Goal: Transaction & Acquisition: Book appointment/travel/reservation

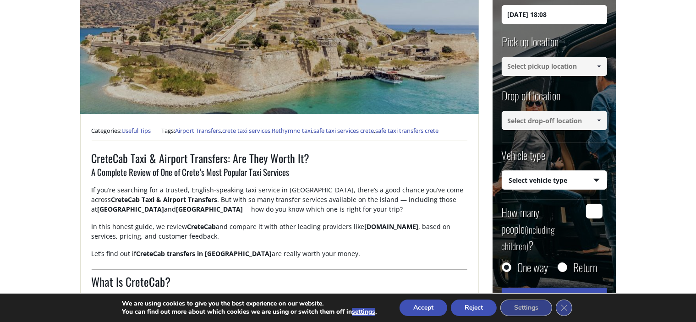
scroll to position [101, 0]
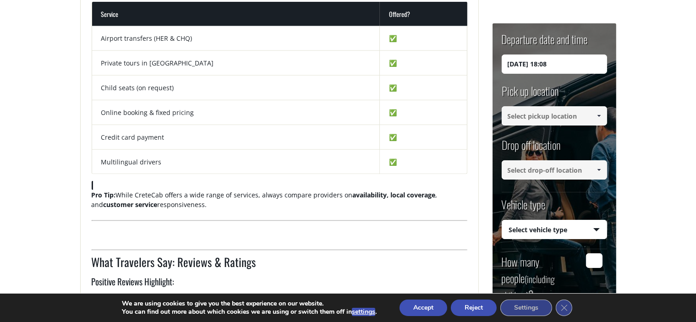
scroll to position [0, 0]
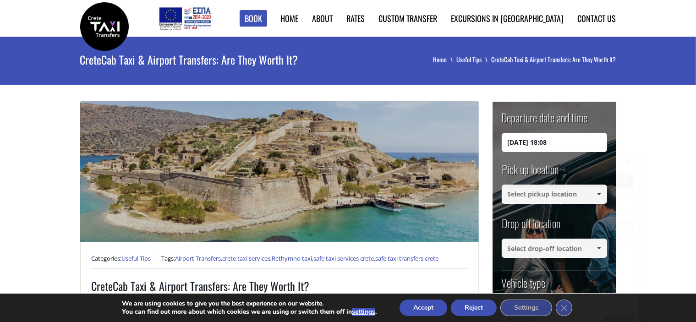
click at [523, 148] on input "21/09/2025 18:08" at bounding box center [554, 142] width 105 height 19
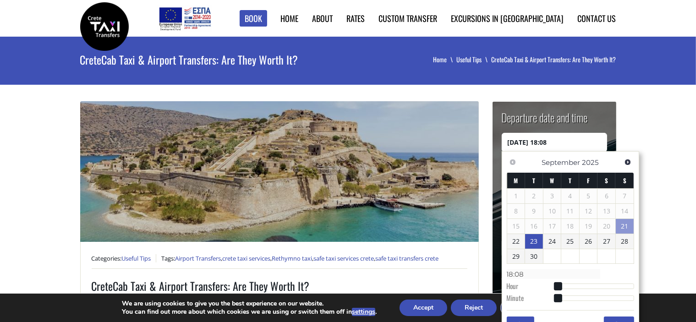
click at [532, 243] on link "23" at bounding box center [534, 241] width 18 height 15
type input "23/09/2025 17:00"
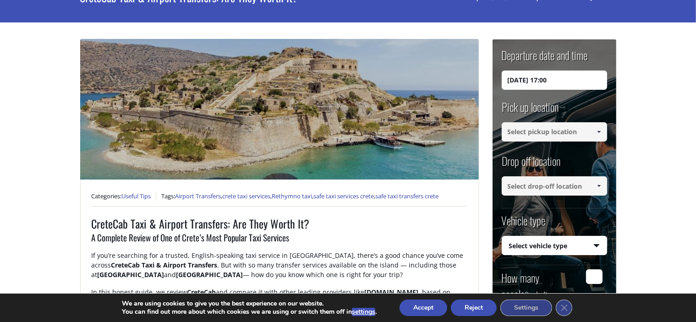
scroll to position [66, 0]
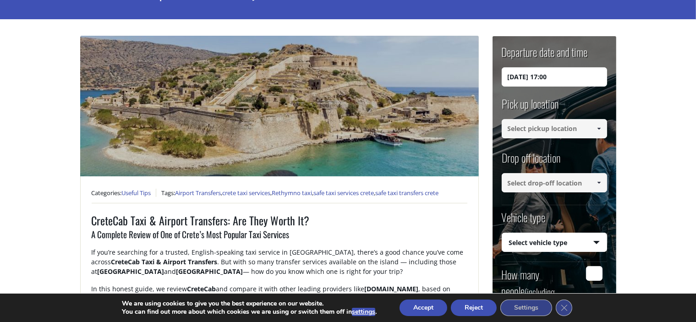
click at [524, 129] on input at bounding box center [554, 128] width 105 height 19
click at [589, 129] on input at bounding box center [554, 128] width 105 height 19
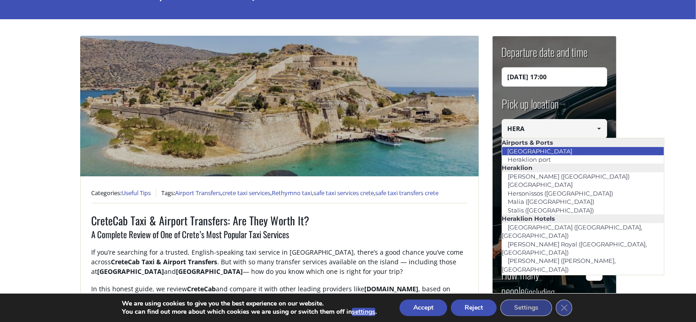
click at [559, 150] on link "[GEOGRAPHIC_DATA]" at bounding box center [540, 151] width 77 height 13
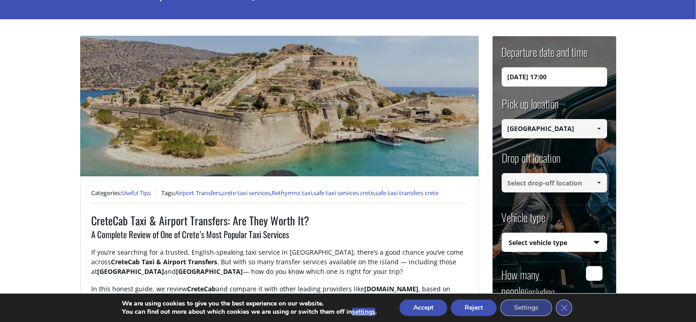
type input "[GEOGRAPHIC_DATA]"
click at [540, 186] on input at bounding box center [554, 182] width 105 height 19
type input "H"
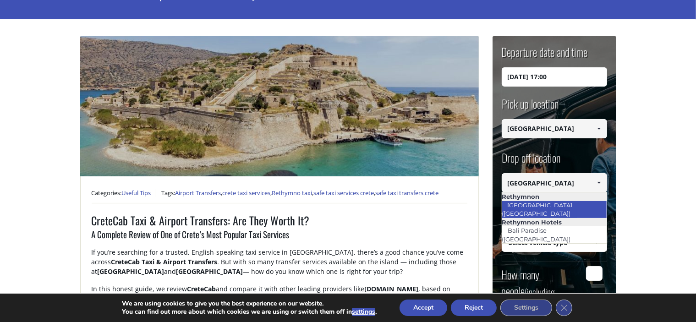
click at [573, 201] on li "[GEOGRAPHIC_DATA] ([GEOGRAPHIC_DATA])" at bounding box center [554, 209] width 105 height 17
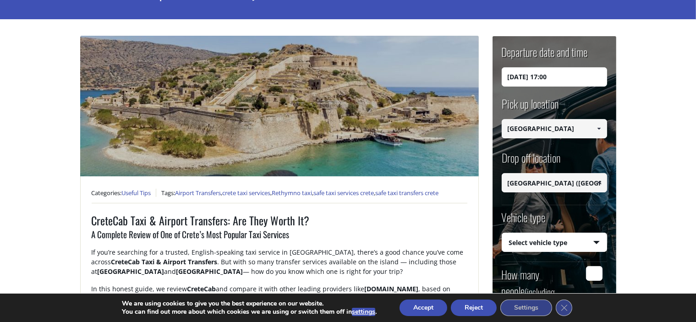
type input "[GEOGRAPHIC_DATA] ([GEOGRAPHIC_DATA])"
click at [567, 242] on select "Select vehicle type Taxi (4 passengers) Mercedes E Class Mini Van (7 passengers…" at bounding box center [554, 242] width 105 height 19
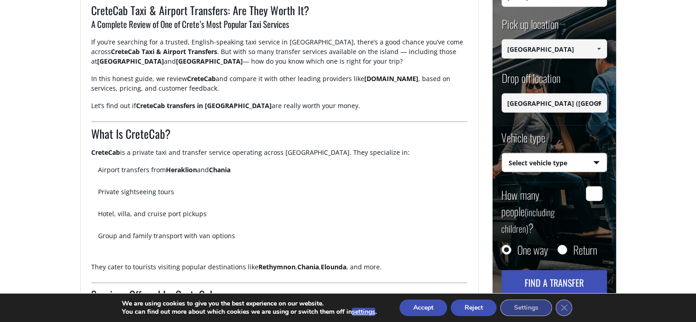
scroll to position [279, 0]
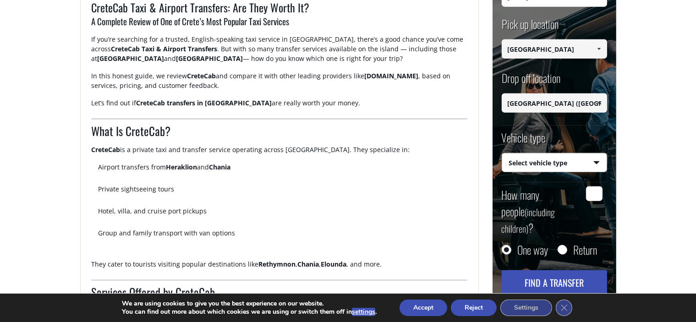
click at [581, 166] on select "Select vehicle type Taxi (4 passengers) Mercedes E Class Mini Van (7 passengers…" at bounding box center [554, 163] width 105 height 19
select select "541"
click at [502, 154] on select "Select vehicle type Taxi (4 passengers) Mercedes E Class Mini Van (7 passengers…" at bounding box center [554, 163] width 105 height 19
click at [600, 192] on input "How many people (including children) ?" at bounding box center [594, 194] width 17 height 15
click at [600, 192] on input "7" at bounding box center [594, 194] width 17 height 15
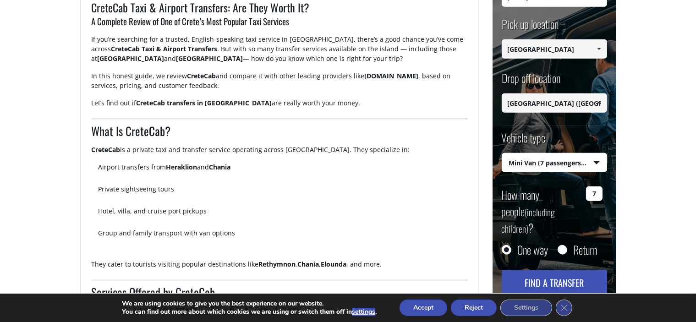
type input "7"
click at [566, 246] on input "Return" at bounding box center [562, 250] width 9 height 9
radio input "true"
type input "[GEOGRAPHIC_DATA] ([GEOGRAPHIC_DATA])"
type input "[GEOGRAPHIC_DATA]"
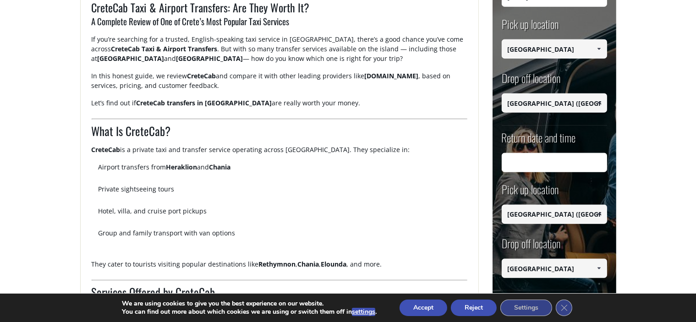
click at [550, 168] on input "Return date and time" at bounding box center [554, 162] width 105 height 19
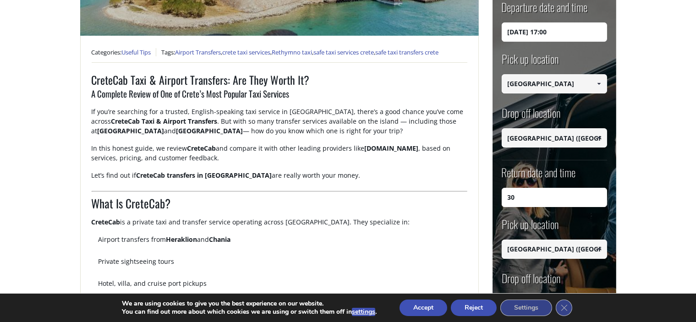
scroll to position [188, 0]
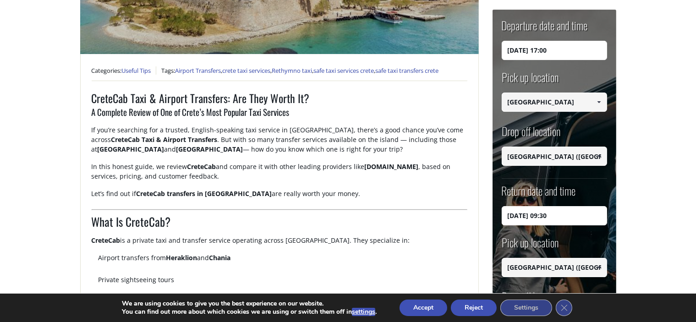
type input "30/09/2025 09:30"
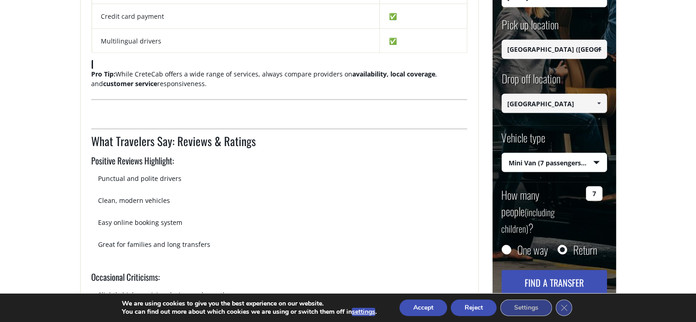
scroll to position [741, 0]
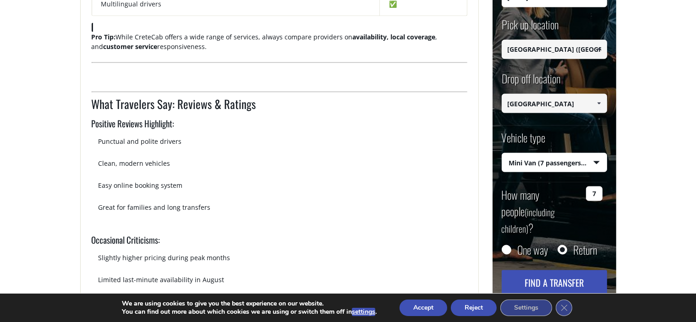
click at [543, 270] on button "Find a transfer" at bounding box center [554, 282] width 105 height 25
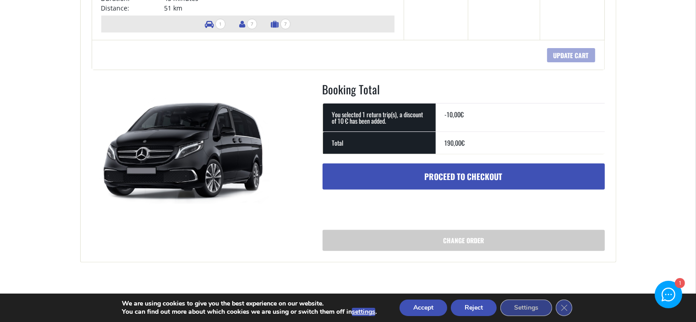
scroll to position [329, 0]
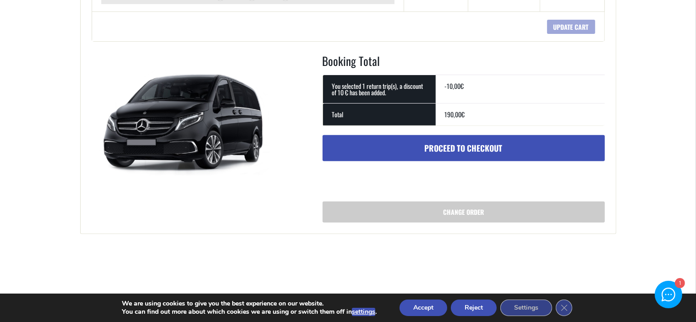
click at [668, 291] on div at bounding box center [668, 294] width 13 height 13
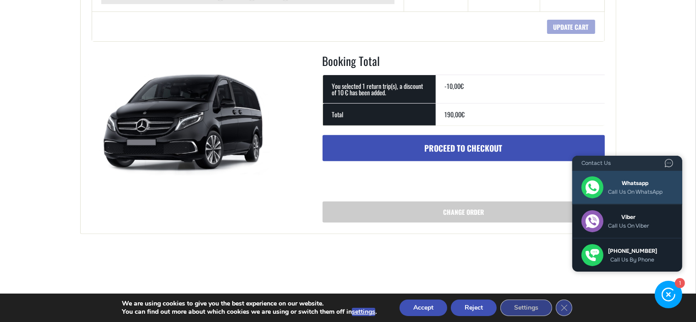
click at [643, 194] on span "Call us on WhatsApp" at bounding box center [635, 192] width 55 height 6
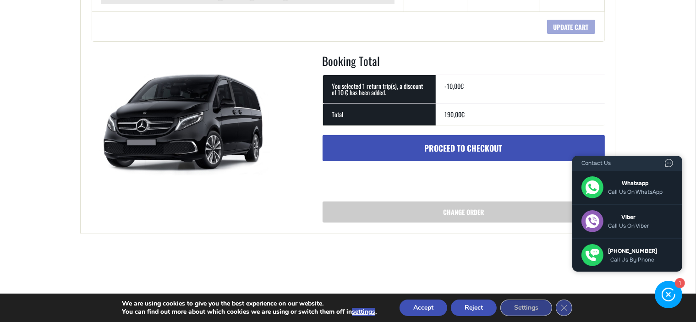
click at [140, 274] on main "Cart Home Cart + Transfers Price Quantity Total × From: Heraklion airport To: B…" at bounding box center [348, 10] width 696 height 605
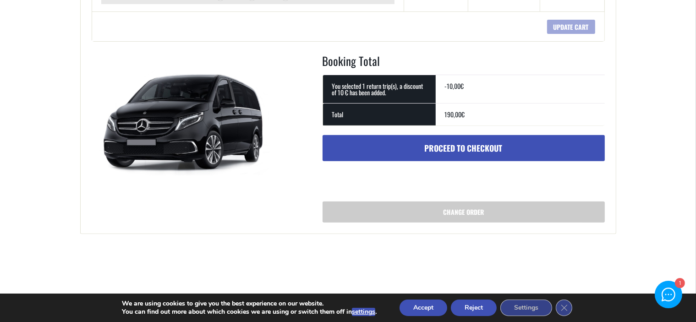
click at [163, 263] on main "Cart Home Cart + Transfers Price Quantity Total × From: Heraklion airport To: B…" at bounding box center [348, 10] width 696 height 605
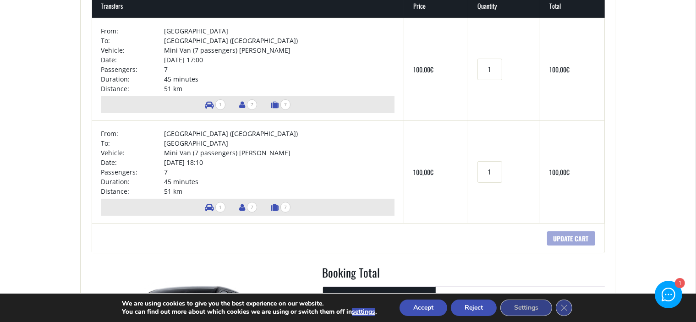
scroll to position [110, 0]
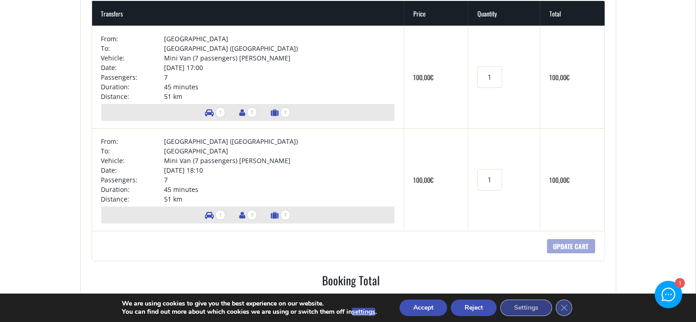
click at [420, 305] on button "Accept" at bounding box center [424, 308] width 48 height 17
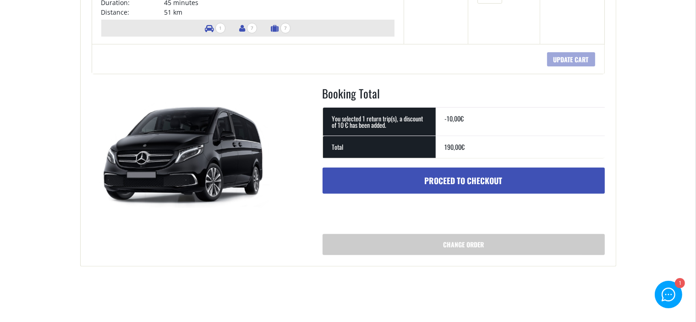
scroll to position [323, 0]
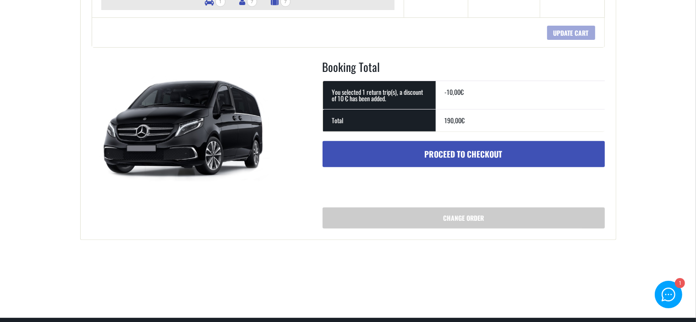
click at [452, 148] on link "Proceed to checkout" at bounding box center [464, 154] width 282 height 27
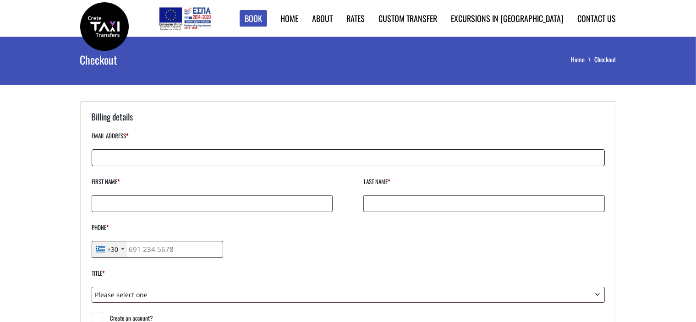
click at [284, 159] on input "Email address *" at bounding box center [348, 157] width 513 height 17
type input "[EMAIL_ADDRESS][DOMAIN_NAME]"
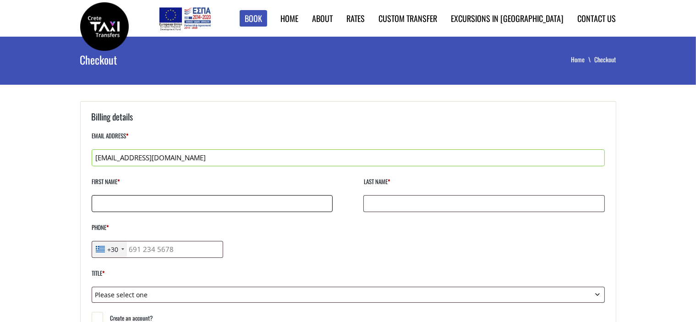
click at [185, 198] on input "First name *" at bounding box center [212, 203] width 241 height 17
type input "MIRCEA"
click at [417, 198] on input "Last name *" at bounding box center [483, 203] width 241 height 17
type input "MUNGE"
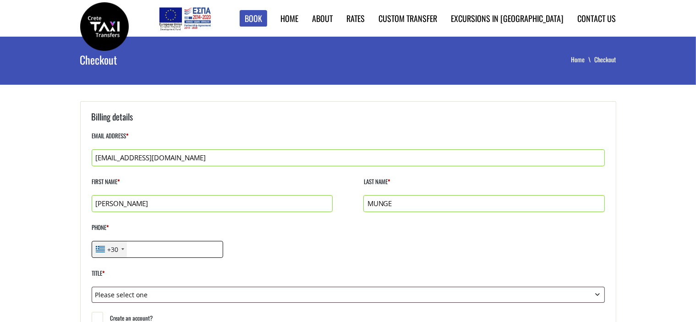
click at [144, 242] on input "Phone *" at bounding box center [158, 249] width 132 height 17
type input "0749096797"
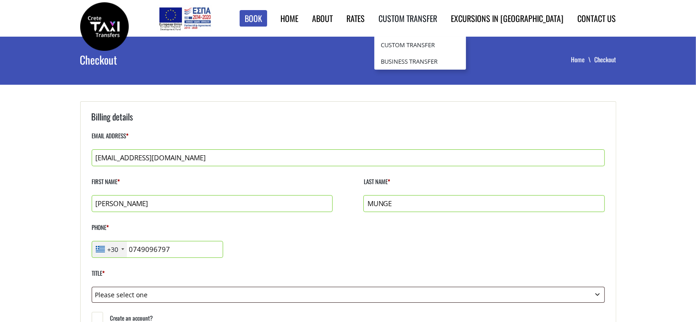
click at [434, 31] on li "Custom Transfer Custom Transfer Business Transfer" at bounding box center [401, 18] width 72 height 37
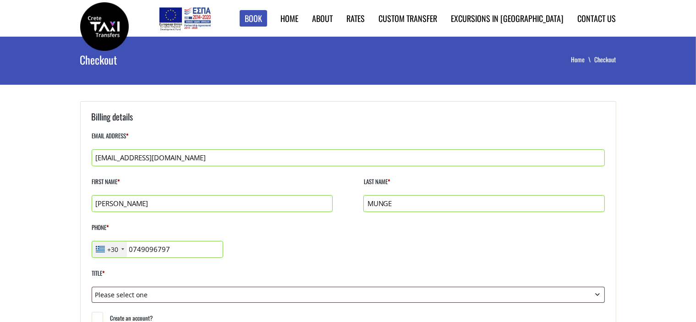
click at [126, 249] on div "+30" at bounding box center [109, 250] width 35 height 16
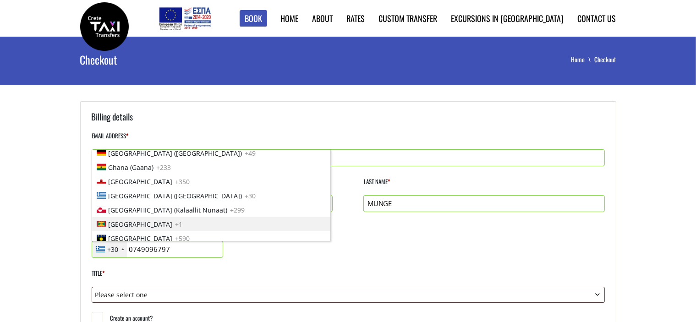
scroll to position [2439, 0]
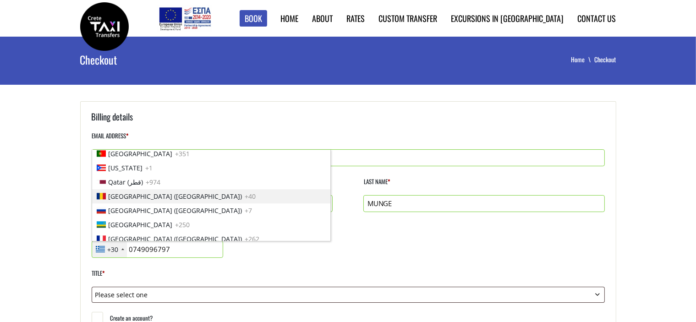
click at [139, 189] on li "Romania (România) +40" at bounding box center [211, 196] width 238 height 14
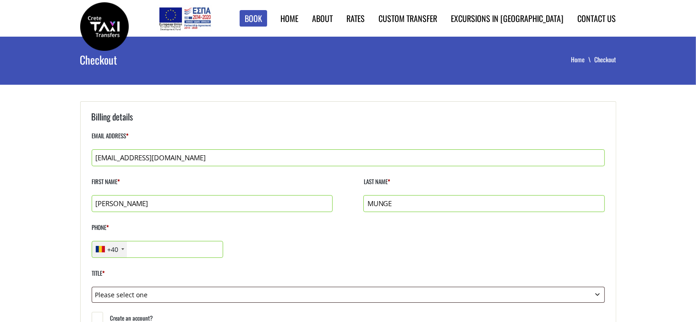
click at [189, 253] on input "Phone *" at bounding box center [158, 249] width 132 height 17
click at [132, 249] on input "0749096797" at bounding box center [158, 249] width 132 height 17
type input "749096797"
click at [225, 267] on label "Title *" at bounding box center [348, 277] width 513 height 20
click at [225, 287] on select "Please select one Mr. Mrs." at bounding box center [348, 295] width 513 height 16
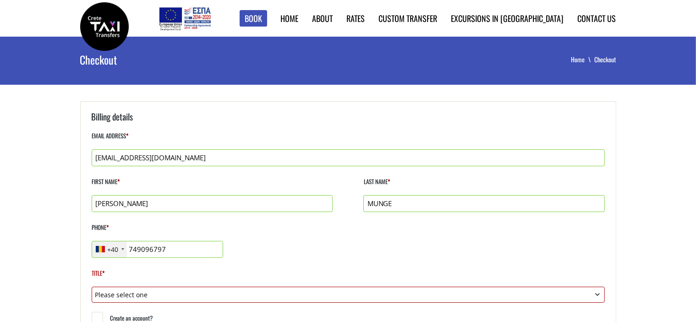
click at [276, 253] on p "Phone * +40 United States +1 United Kingdom +44 Afghanistan (‫افغانستان‬‎) +93 …" at bounding box center [348, 239] width 513 height 37
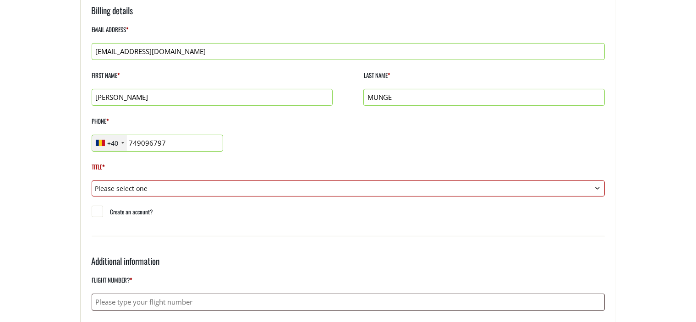
scroll to position [113, 0]
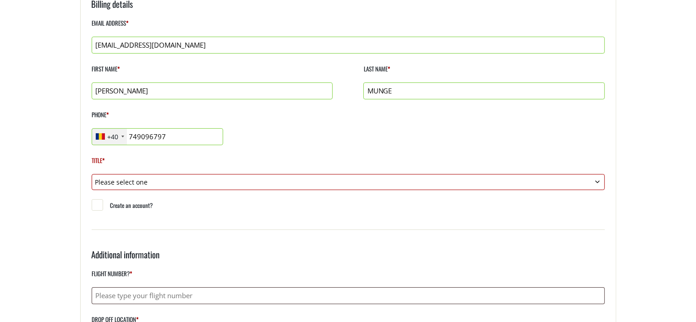
click at [159, 183] on select "Please select one Mr. Mrs." at bounding box center [348, 182] width 513 height 16
select select "mr"
click at [92, 174] on select "Please select one Mr. Mrs." at bounding box center [348, 182] width 513 height 16
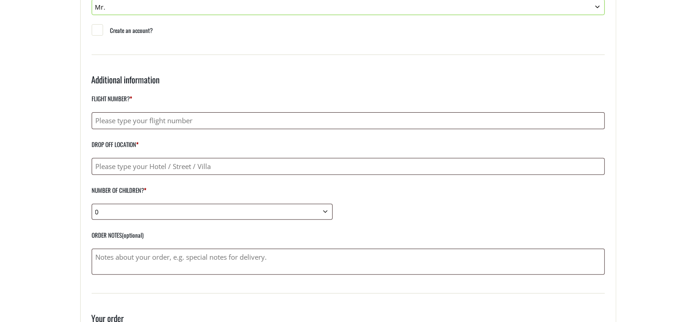
scroll to position [303, 0]
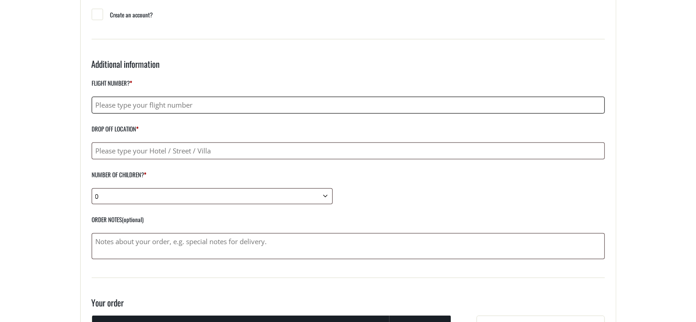
click at [189, 103] on input "Flight number? *" at bounding box center [348, 105] width 513 height 17
type input "a"
type input "A2 4130"
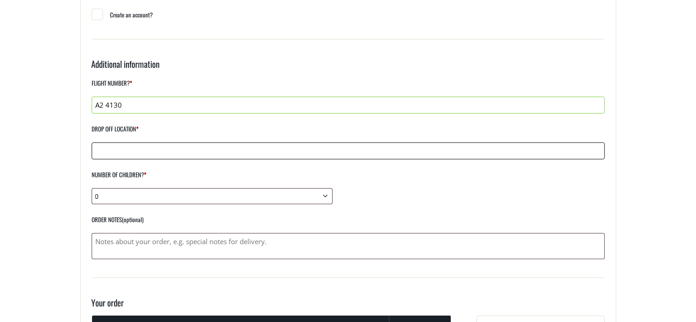
click at [135, 150] on input "Drop off location *" at bounding box center [348, 151] width 513 height 17
type input "[GEOGRAPHIC_DATA]"
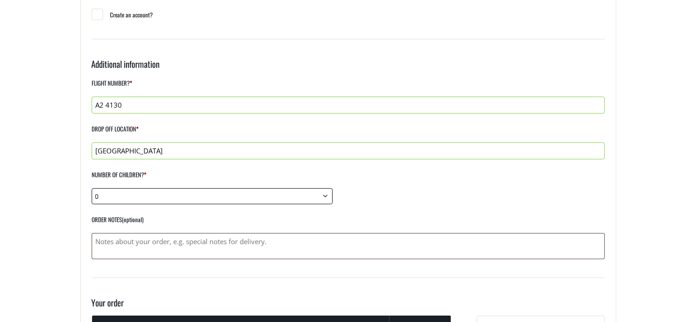
click at [110, 193] on select "0 1 2 3 4 5 6 7 8 9 10" at bounding box center [212, 196] width 241 height 16
select select "3"
click at [92, 188] on select "0 1 2 3 4 5 6 7 8 9 10" at bounding box center [212, 196] width 241 height 16
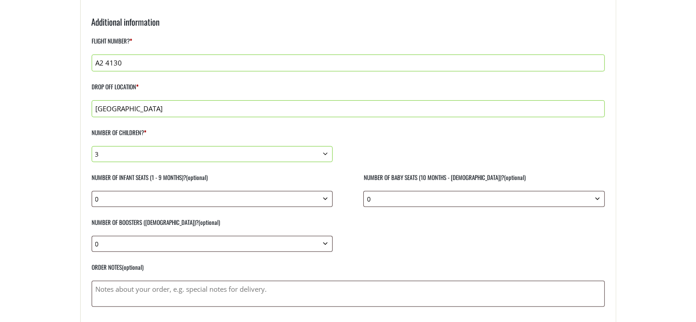
scroll to position [357, 0]
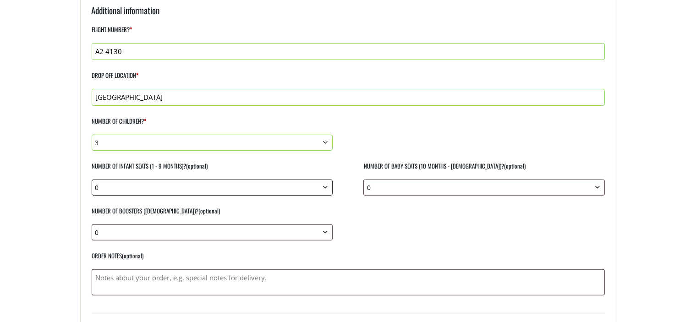
click at [198, 186] on select "0 1 2 3 4 5 6 7 8 9 10" at bounding box center [212, 188] width 241 height 16
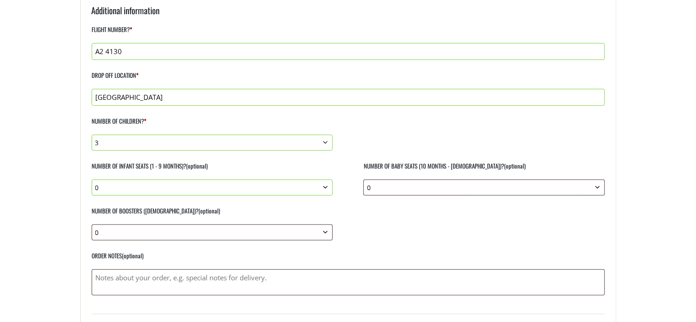
click at [54, 183] on main "Checkout Home Checkout If you have shopped with us before, please enter your de…" at bounding box center [348, 247] width 696 height 1134
click at [427, 193] on select "0 1 2 3 4 5 6 7 8 9 10" at bounding box center [483, 188] width 241 height 16
select select "1"
click at [363, 180] on select "0 1 2 3 4 5 6 7 8 9 10" at bounding box center [483, 188] width 241 height 16
click at [297, 235] on select "0 1 2 3 4 5 6 7 8 9 10" at bounding box center [212, 233] width 241 height 16
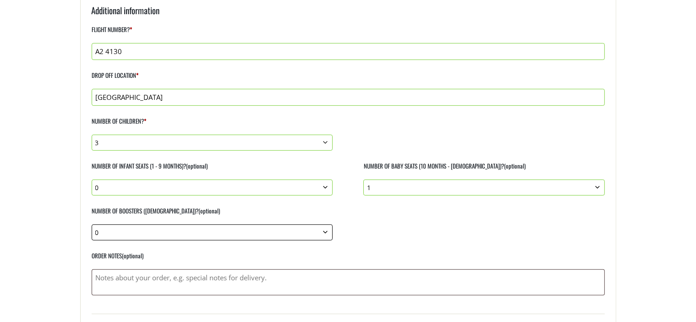
select select "2"
click at [92, 225] on select "0 1 2 3 4 5 6 7 8 9 10" at bounding box center [212, 233] width 241 height 16
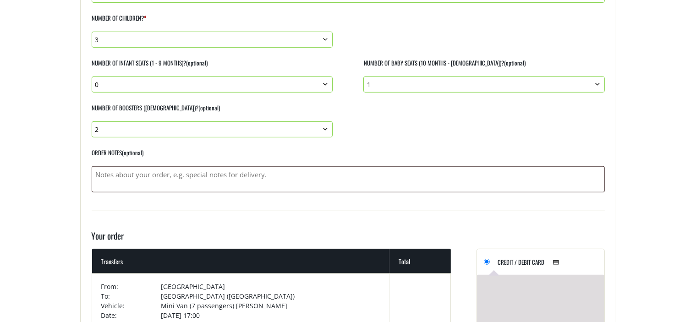
scroll to position [447, 0]
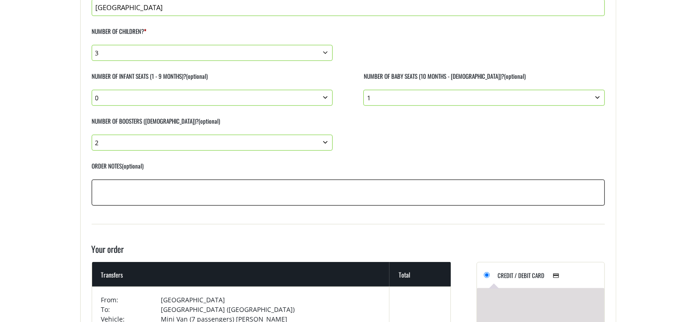
click at [112, 188] on textarea "Order notes (optional)" at bounding box center [348, 193] width 513 height 26
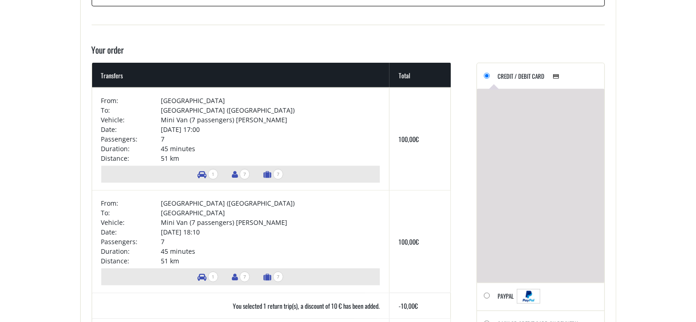
scroll to position [667, 0]
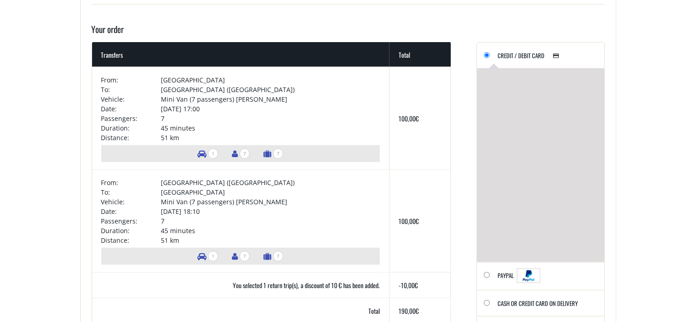
type textarea "the flight number on retour, on 30.09. 2025 is A2 4131"
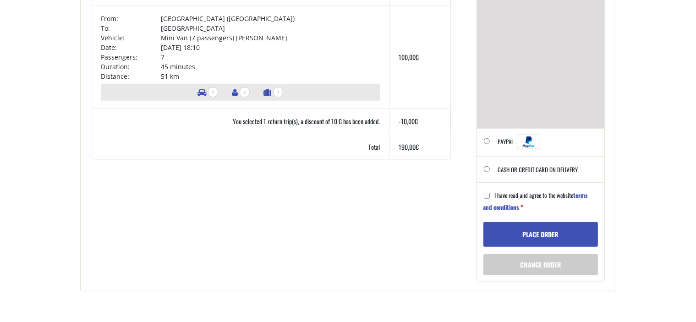
scroll to position [845, 0]
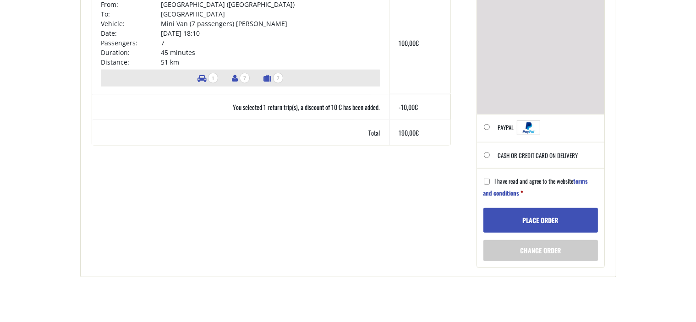
click at [490, 179] on label "I have read and agree to the website terms and conditions *" at bounding box center [536, 190] width 105 height 29
click at [490, 179] on input "I have read and agree to the website terms and conditions *" at bounding box center [487, 182] width 6 height 6
checkbox input "true"
click at [544, 221] on button "Place order" at bounding box center [541, 220] width 115 height 25
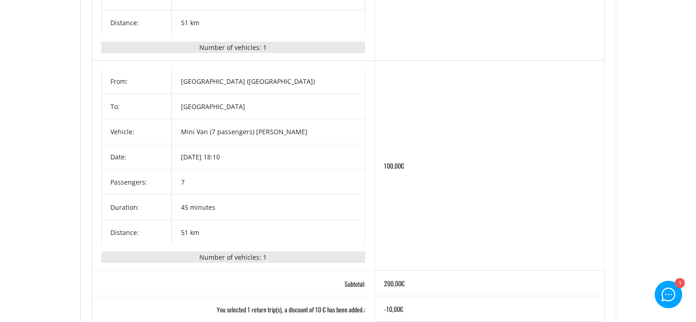
scroll to position [366, 0]
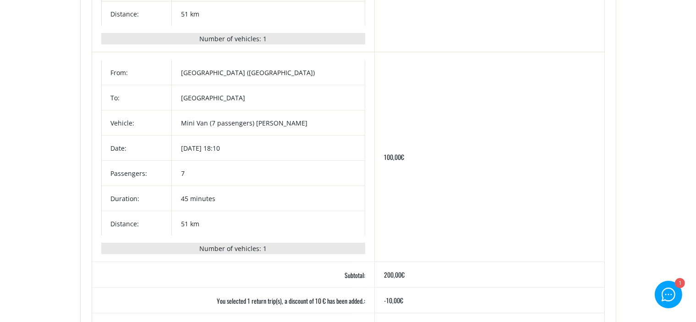
click at [231, 150] on td "[DATE] 18:10" at bounding box center [268, 147] width 193 height 25
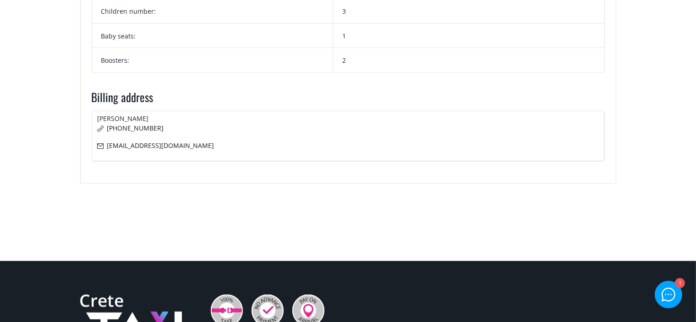
scroll to position [861, 0]
